Goal: Find specific page/section: Find specific page/section

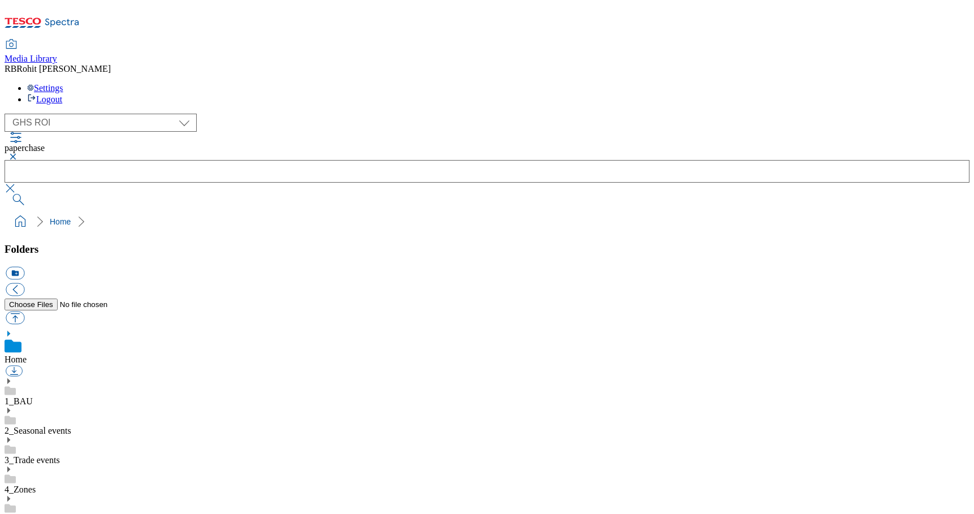
select select "flare-ghs-roi"
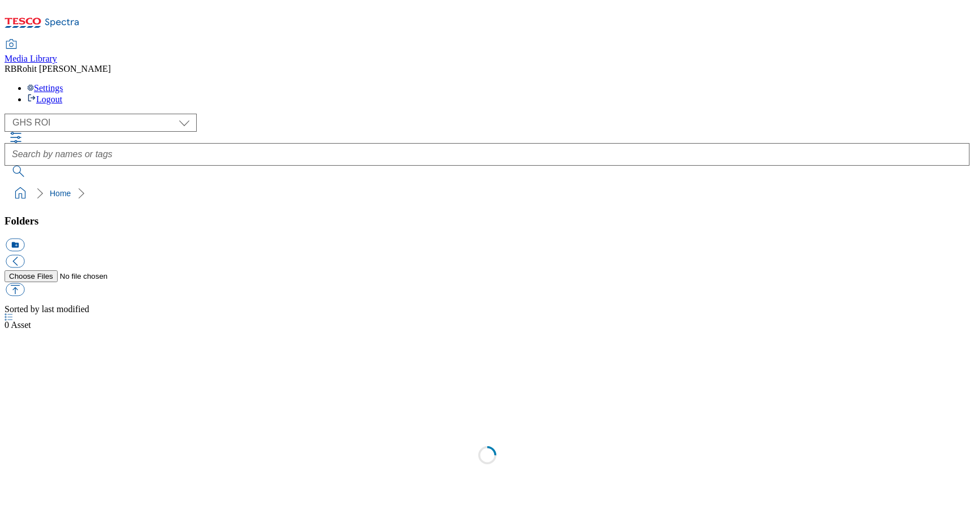
select select "flare-ghs-roi"
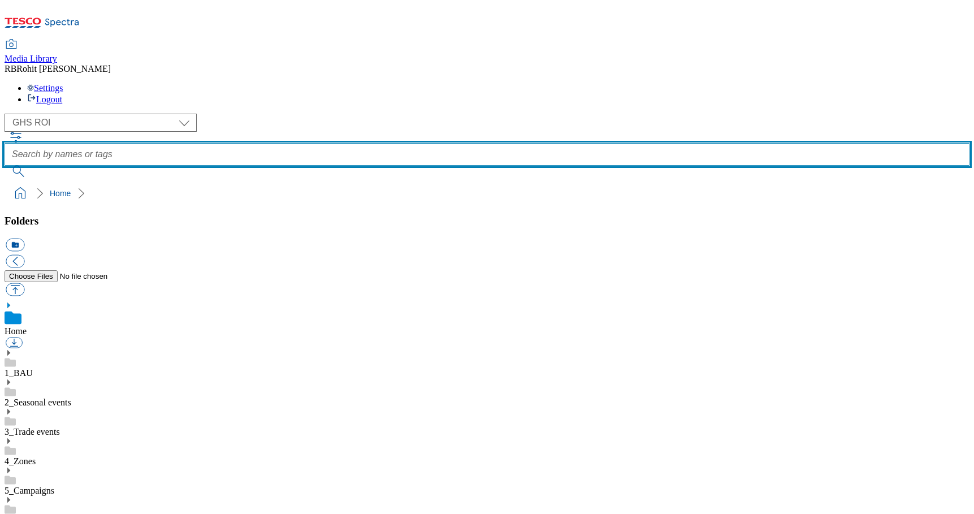
click at [379, 143] on input "text" at bounding box center [487, 154] width 965 height 23
type input "delivery"
click at [5, 166] on button "submit" at bounding box center [19, 171] width 29 height 11
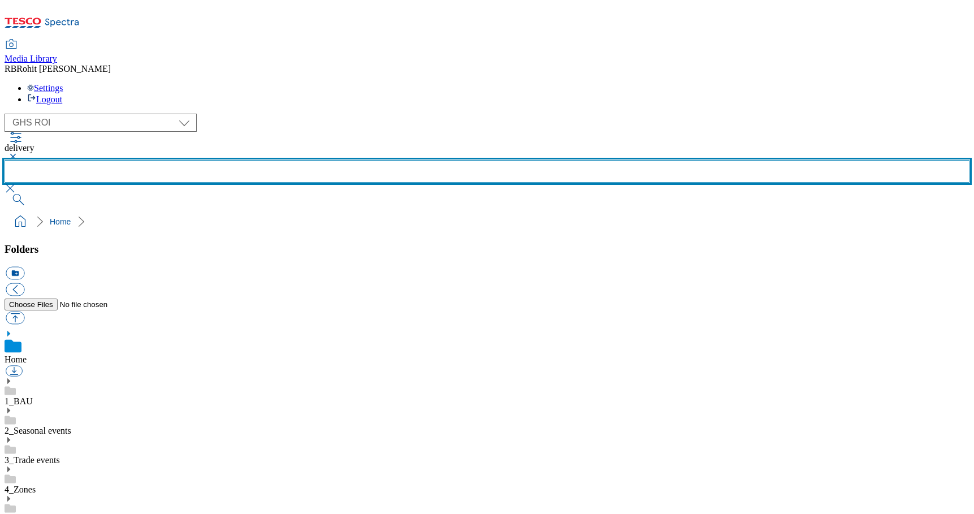
scroll to position [638, 0]
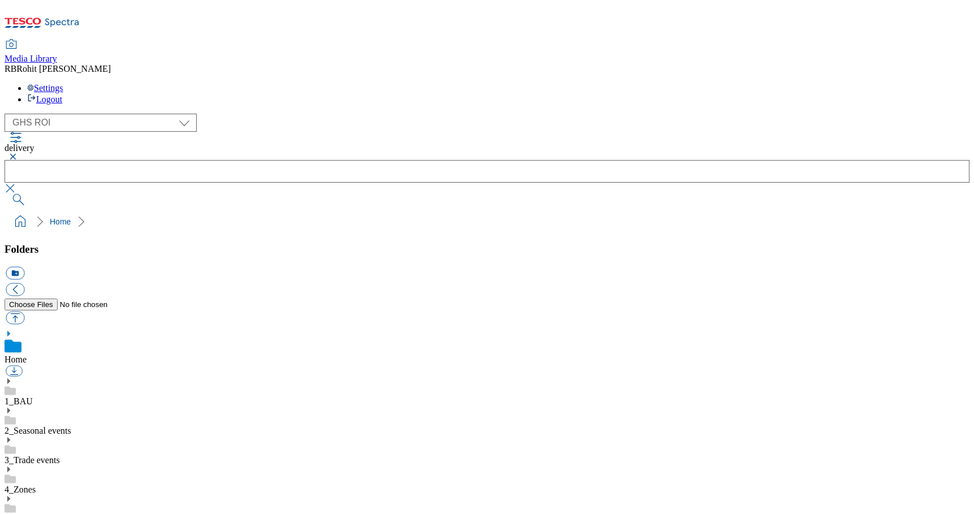
click at [18, 153] on button "button" at bounding box center [12, 156] width 14 height 7
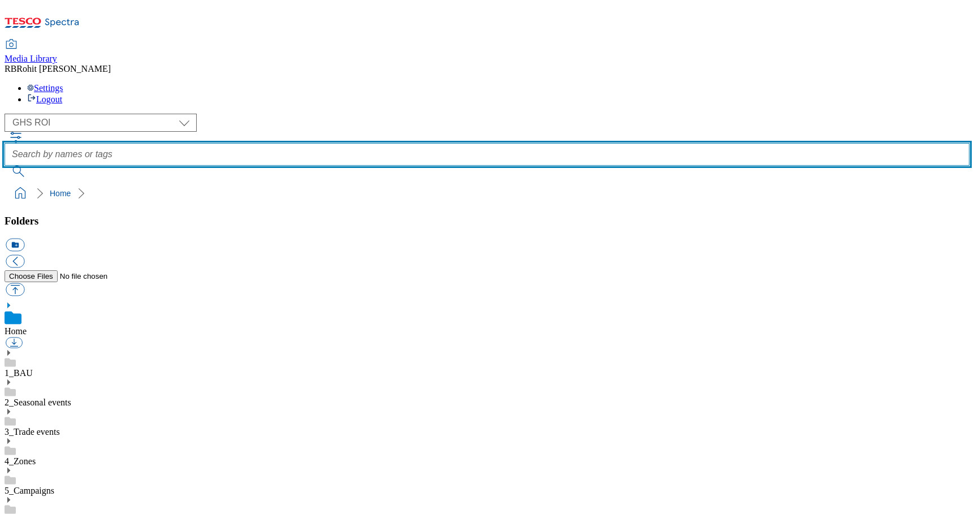
click at [378, 143] on input "text" at bounding box center [487, 154] width 965 height 23
type input "collect"
click at [5, 166] on button "submit" at bounding box center [19, 171] width 29 height 11
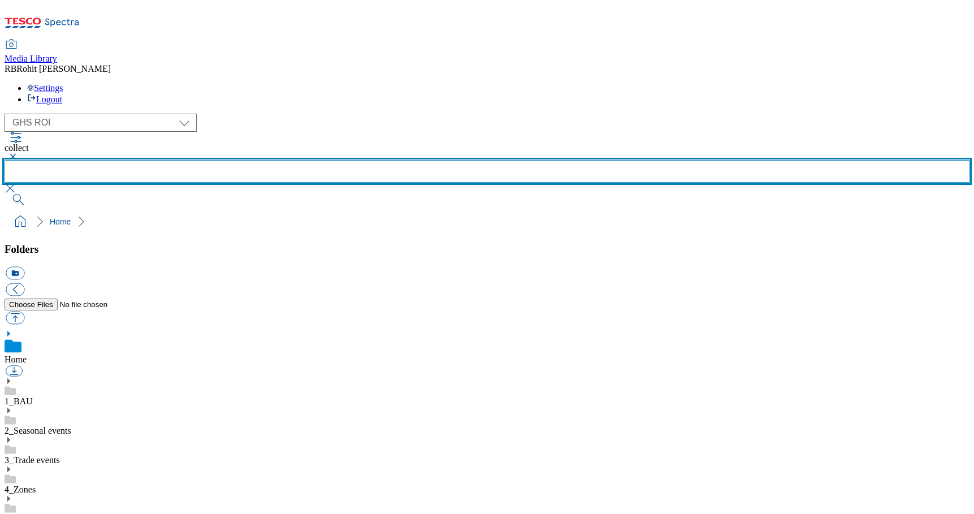
scroll to position [638, 0]
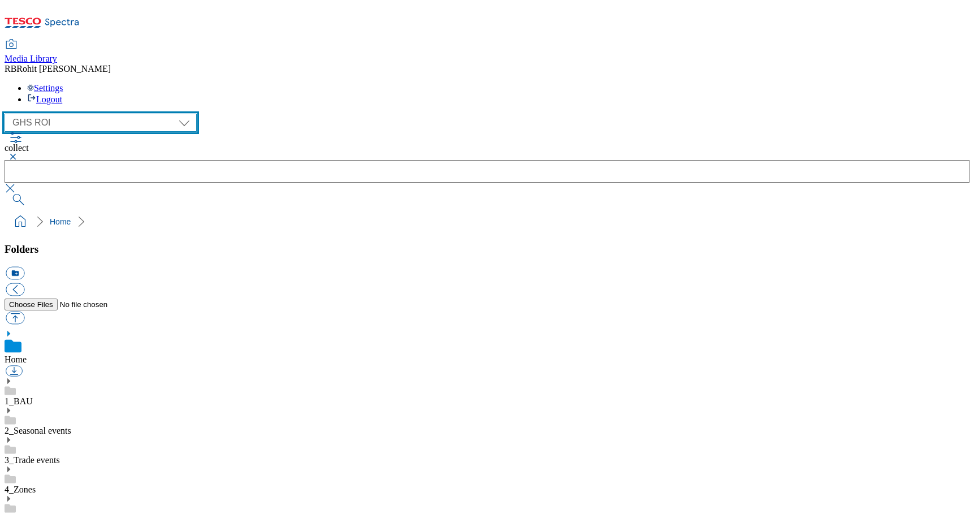
click at [74, 114] on select "Clubcard Marketing Clubcard ROI Dotcom UK GHS Marketing UK GHS ROI Realfood Tes…" at bounding box center [101, 123] width 192 height 18
select select "flare-ghs-mktg"
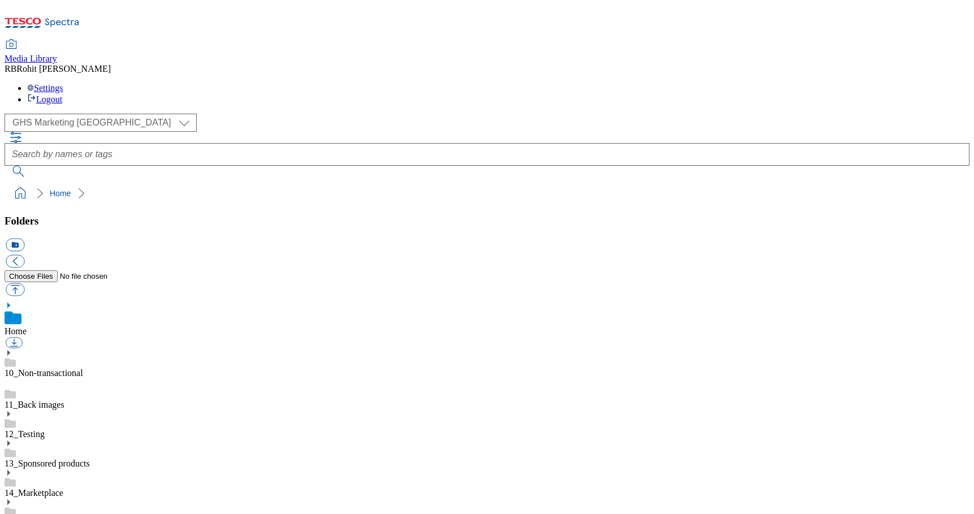
click at [375, 114] on div "( optional ) Clubcard Marketing Clubcard ROI Dotcom UK GHS Marketing UK GHS ROI…" at bounding box center [487, 159] width 965 height 90
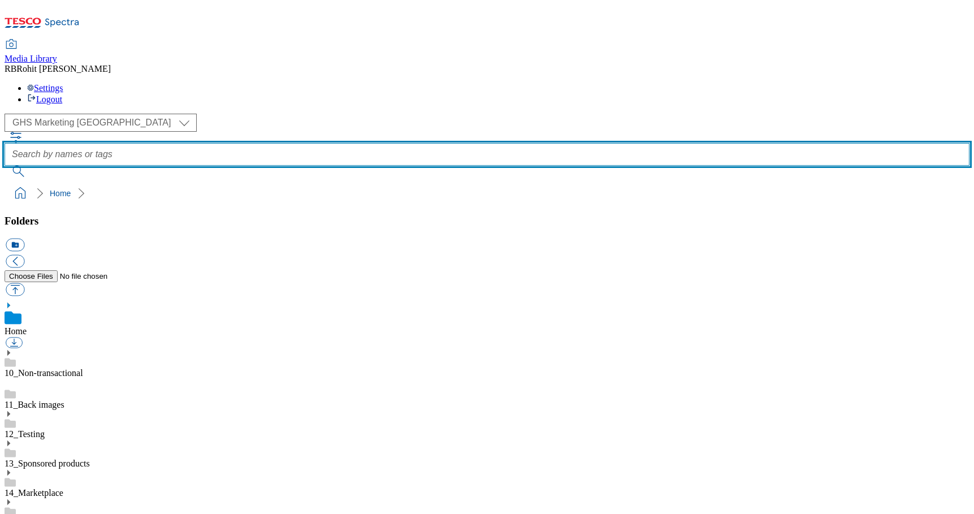
click at [382, 143] on input "text" at bounding box center [487, 154] width 965 height 23
type input "e"
type input "delivery"
click at [5, 166] on button "submit" at bounding box center [19, 171] width 29 height 11
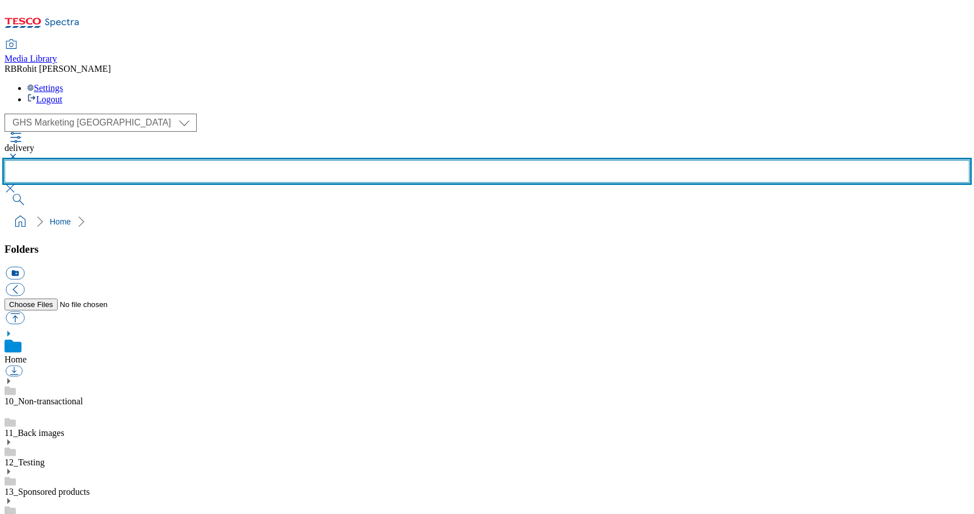
scroll to position [638, 0]
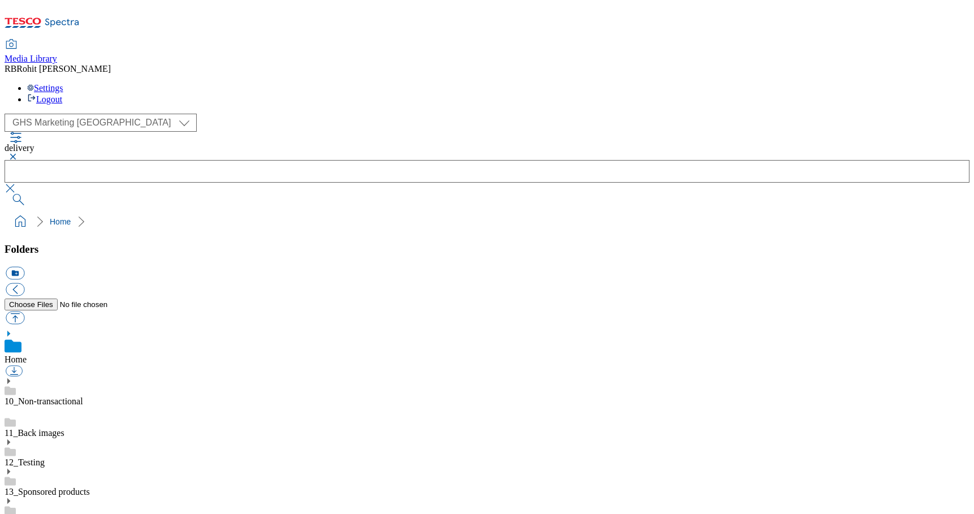
scroll to position [638, 0]
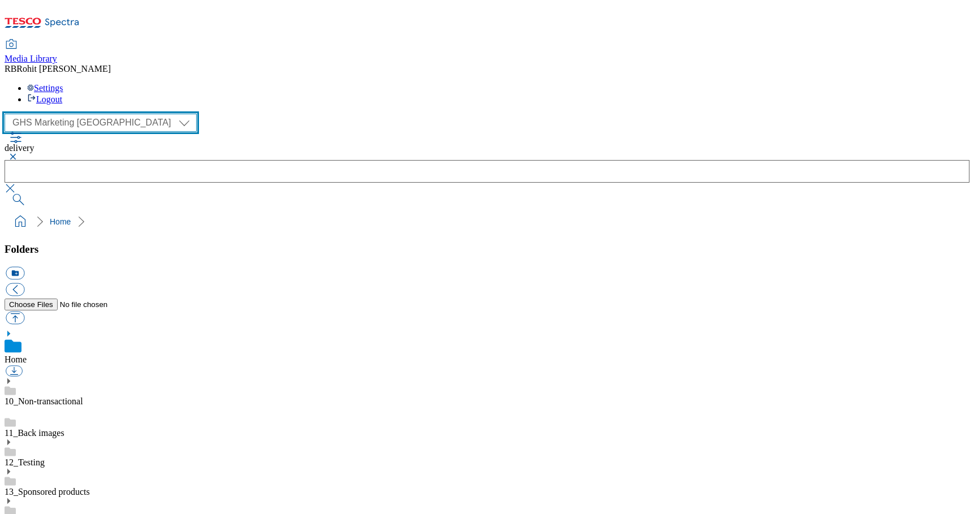
click at [57, 114] on select "Clubcard Marketing Clubcard ROI Dotcom UK GHS Marketing UK GHS ROI Realfood Tes…" at bounding box center [101, 123] width 192 height 18
select select "flare-ghs-roi"
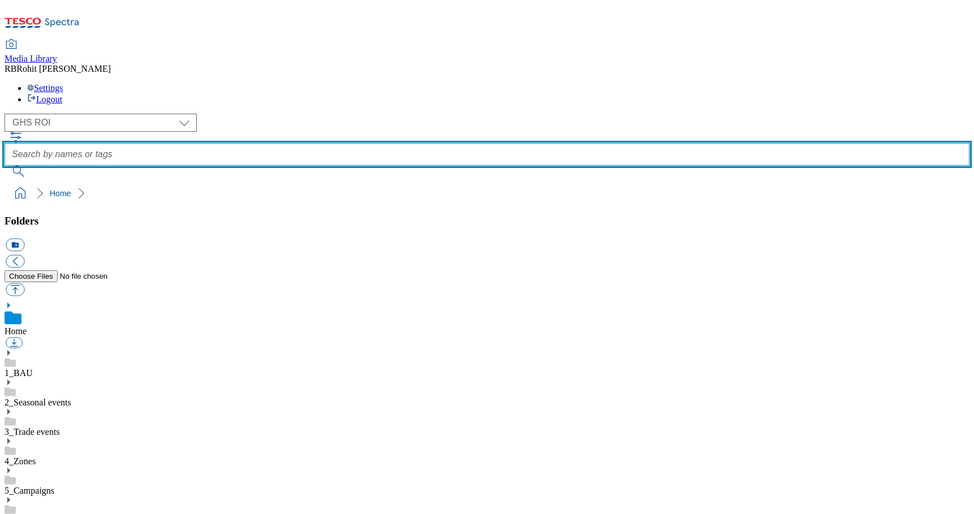
click at [360, 143] on input "text" at bounding box center [487, 154] width 965 height 23
type input "click"
click at [5, 166] on button "submit" at bounding box center [19, 171] width 29 height 11
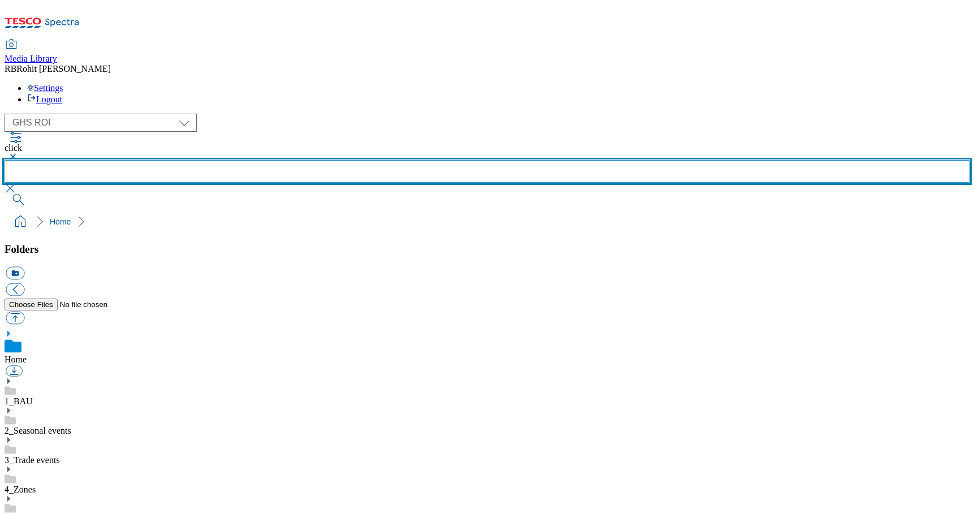
scroll to position [638, 0]
